Goal: Information Seeking & Learning: Learn about a topic

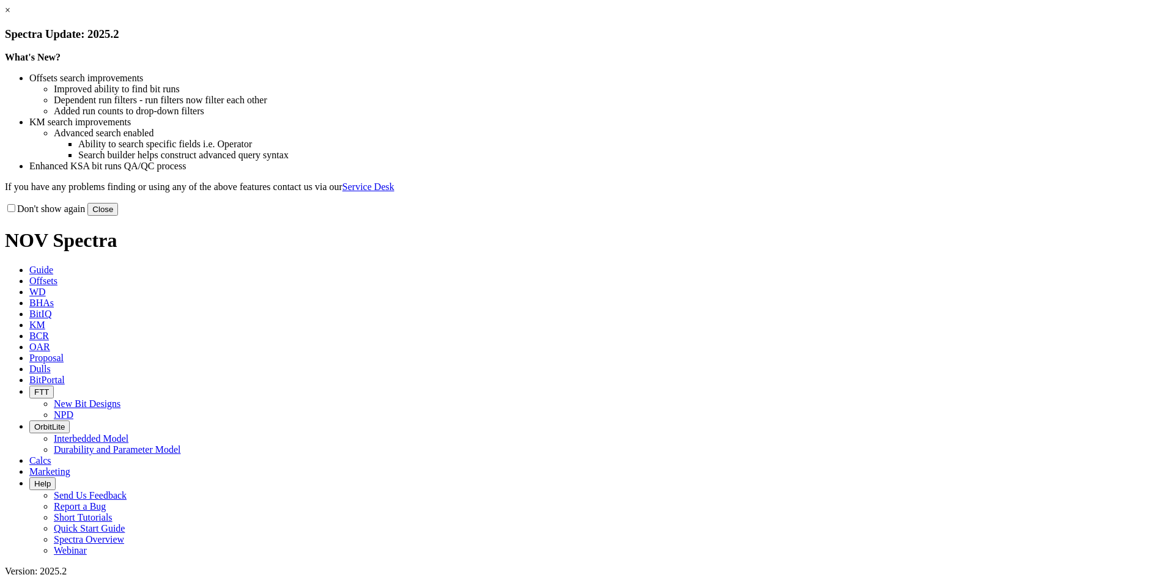
click at [118, 216] on button "Close" at bounding box center [102, 209] width 31 height 13
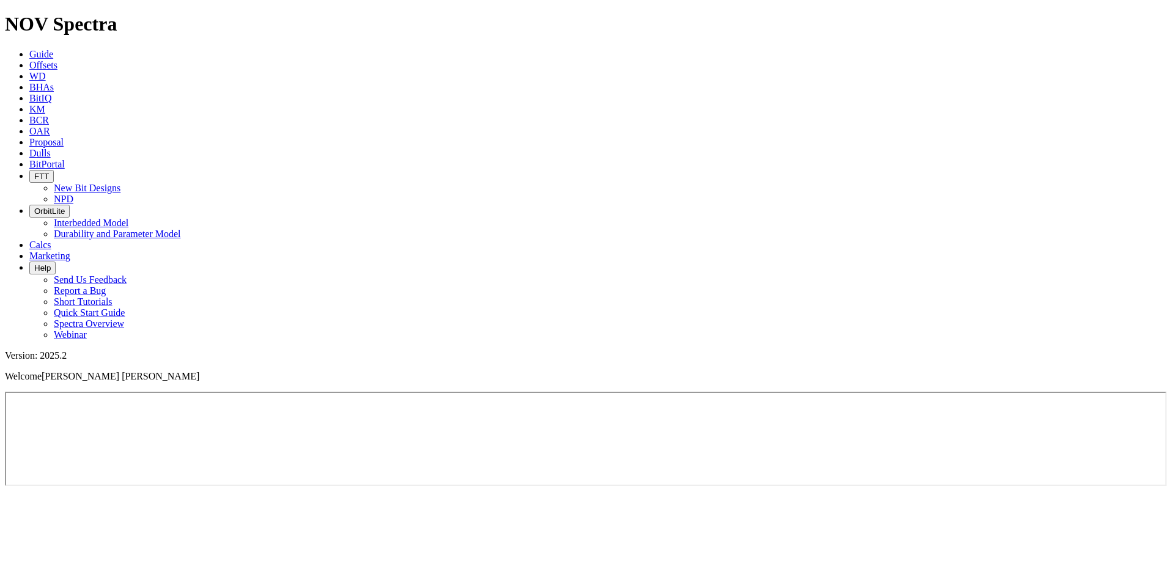
click at [57, 60] on span "Offsets" at bounding box center [43, 65] width 28 height 10
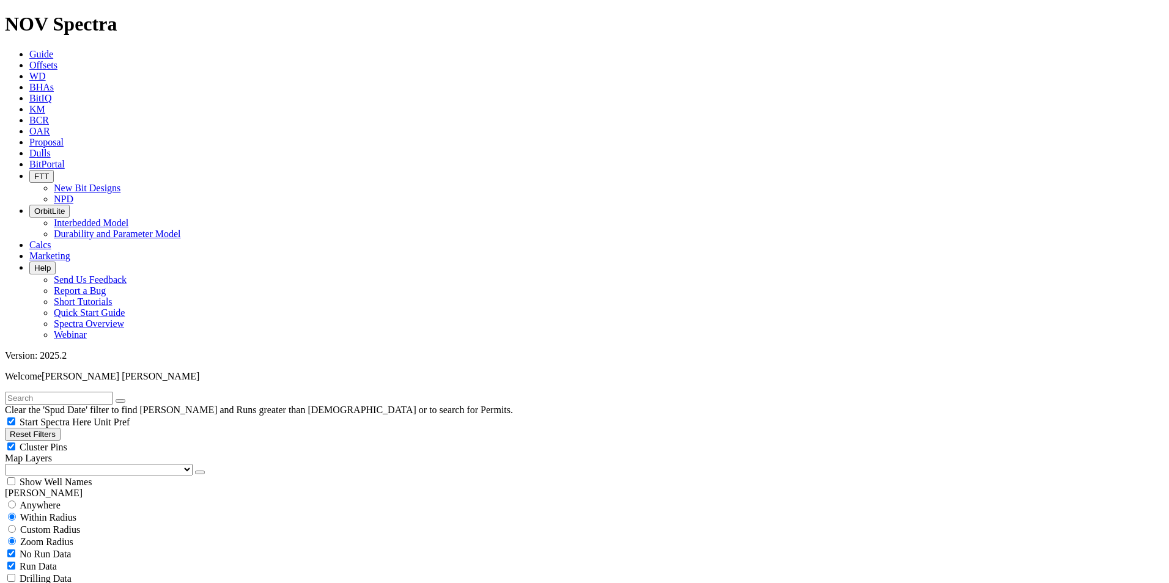
click at [85, 392] on input "text" at bounding box center [59, 398] width 108 height 13
type input "itta"
click at [128, 399] on button "submit" at bounding box center [133, 401] width 10 height 4
click at [16, 501] on input "radio" at bounding box center [12, 505] width 8 height 8
radio input "true"
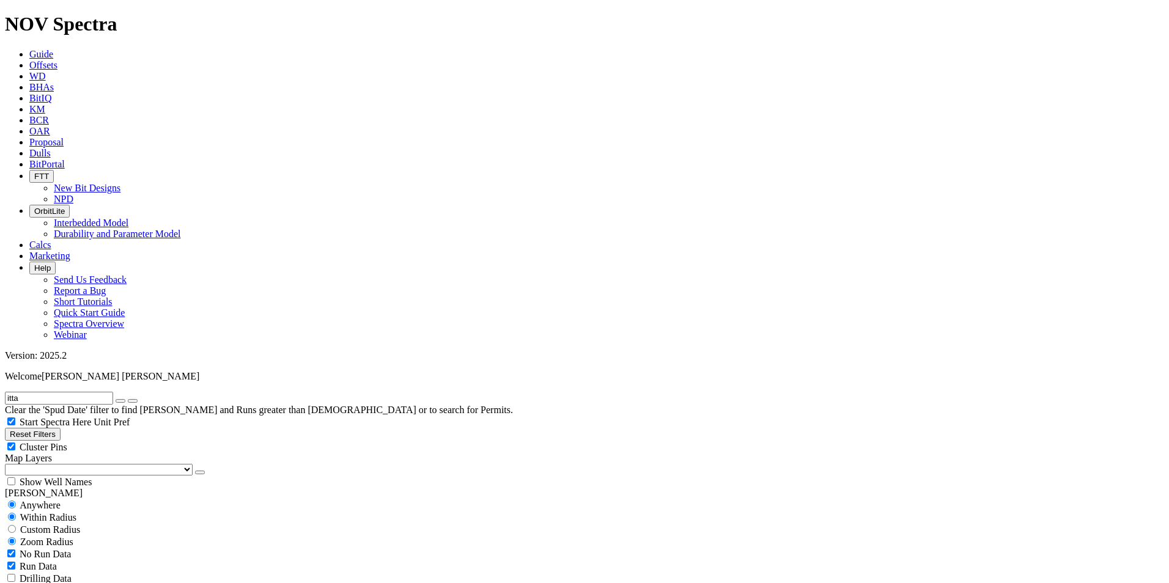
radio input "false"
radio input "true"
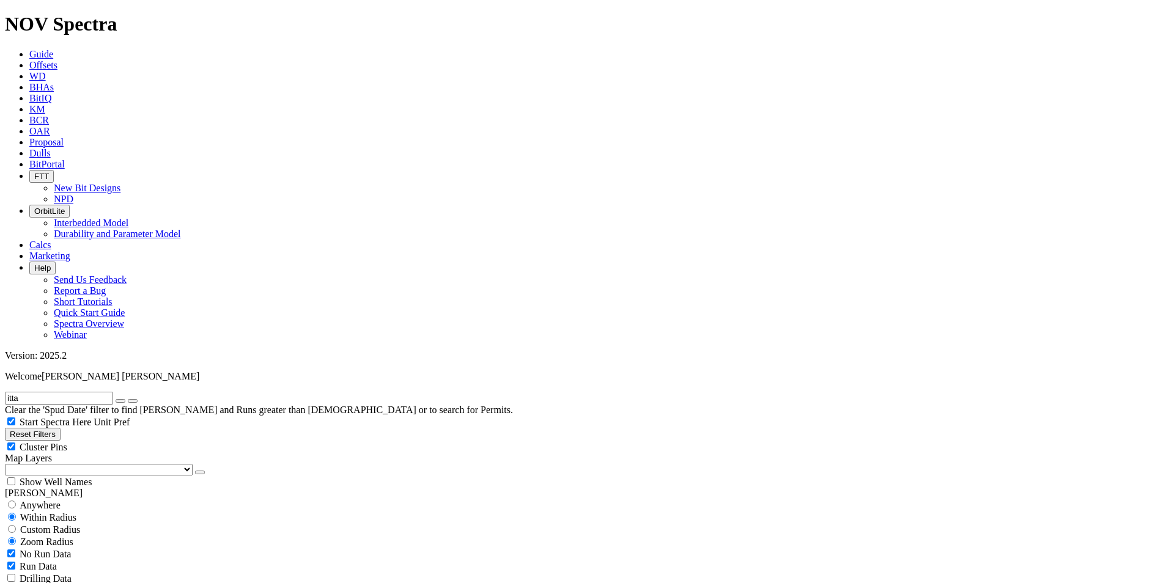
select select "12.25"
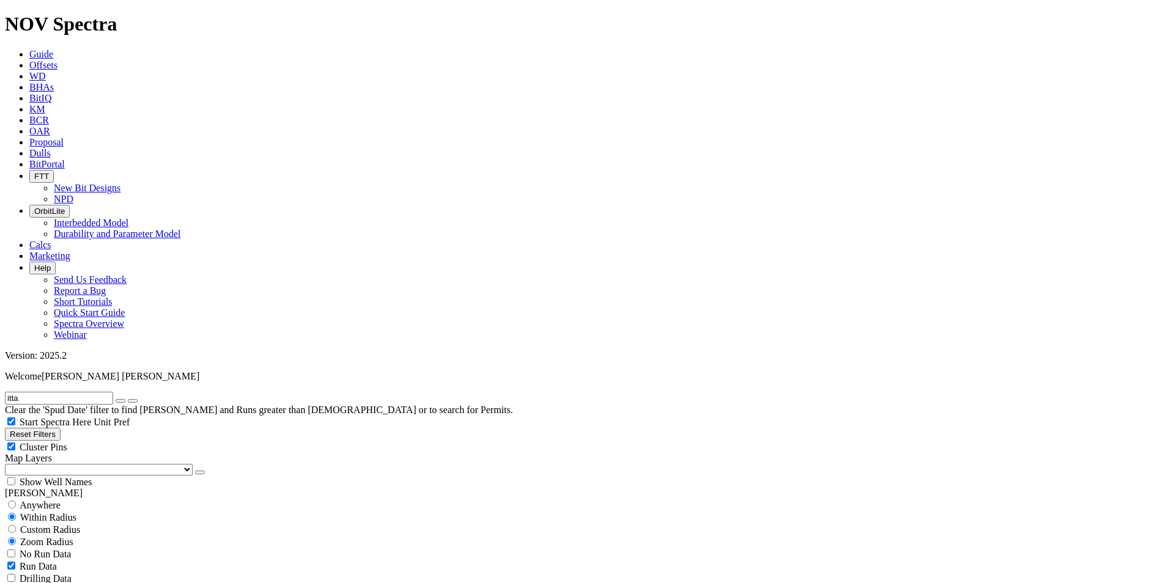
checkbox input "false"
select select "? number:12.25 ?"
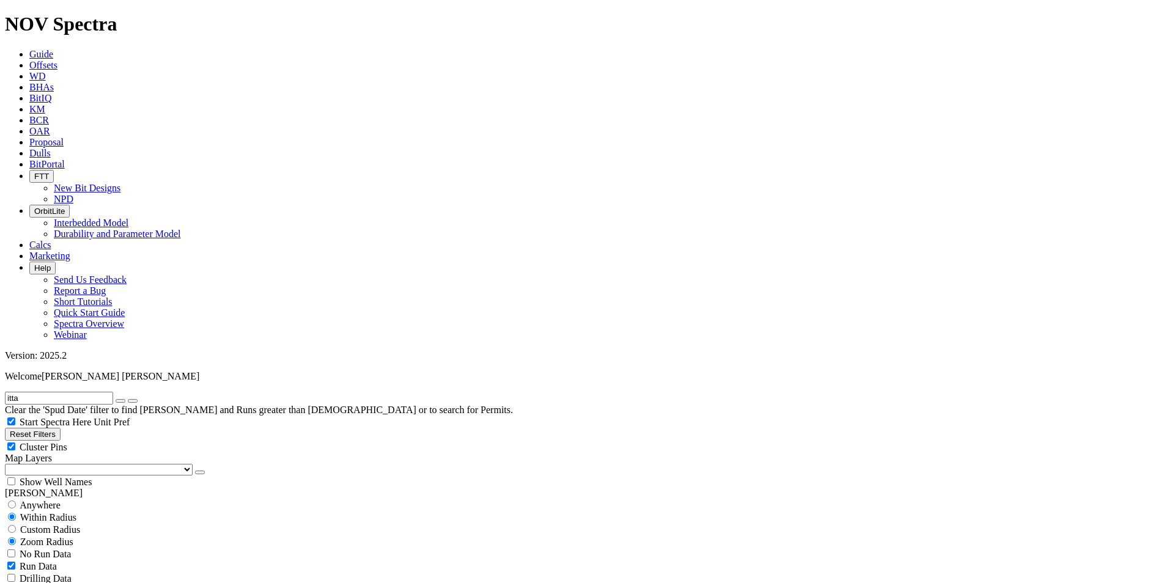
scroll to position [106, 0]
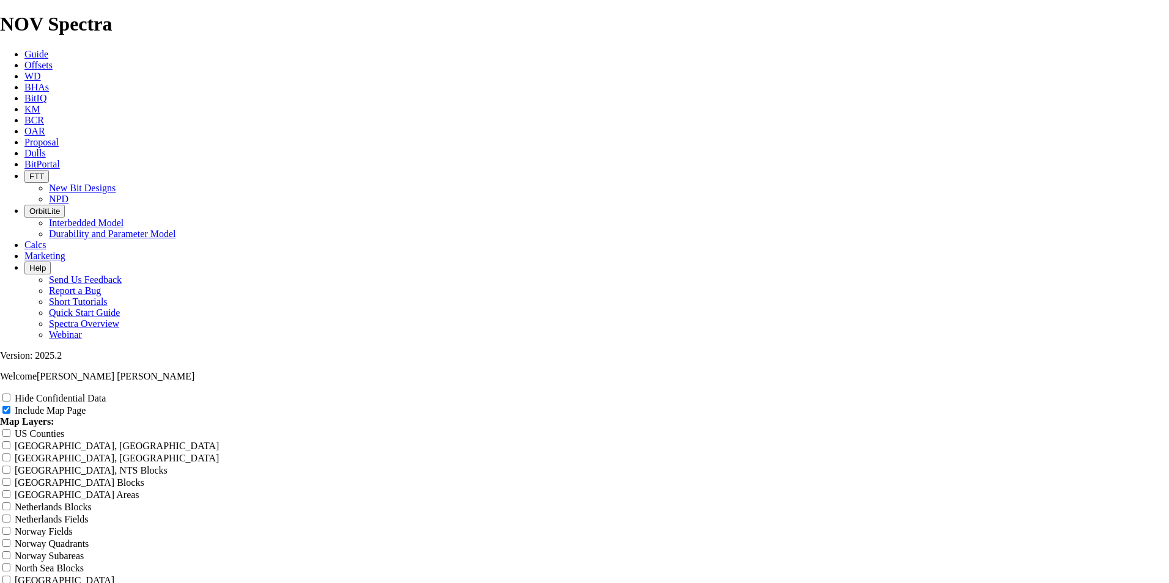
scroll to position [1550, 0]
radio input "true"
